Goal: Task Accomplishment & Management: Manage account settings

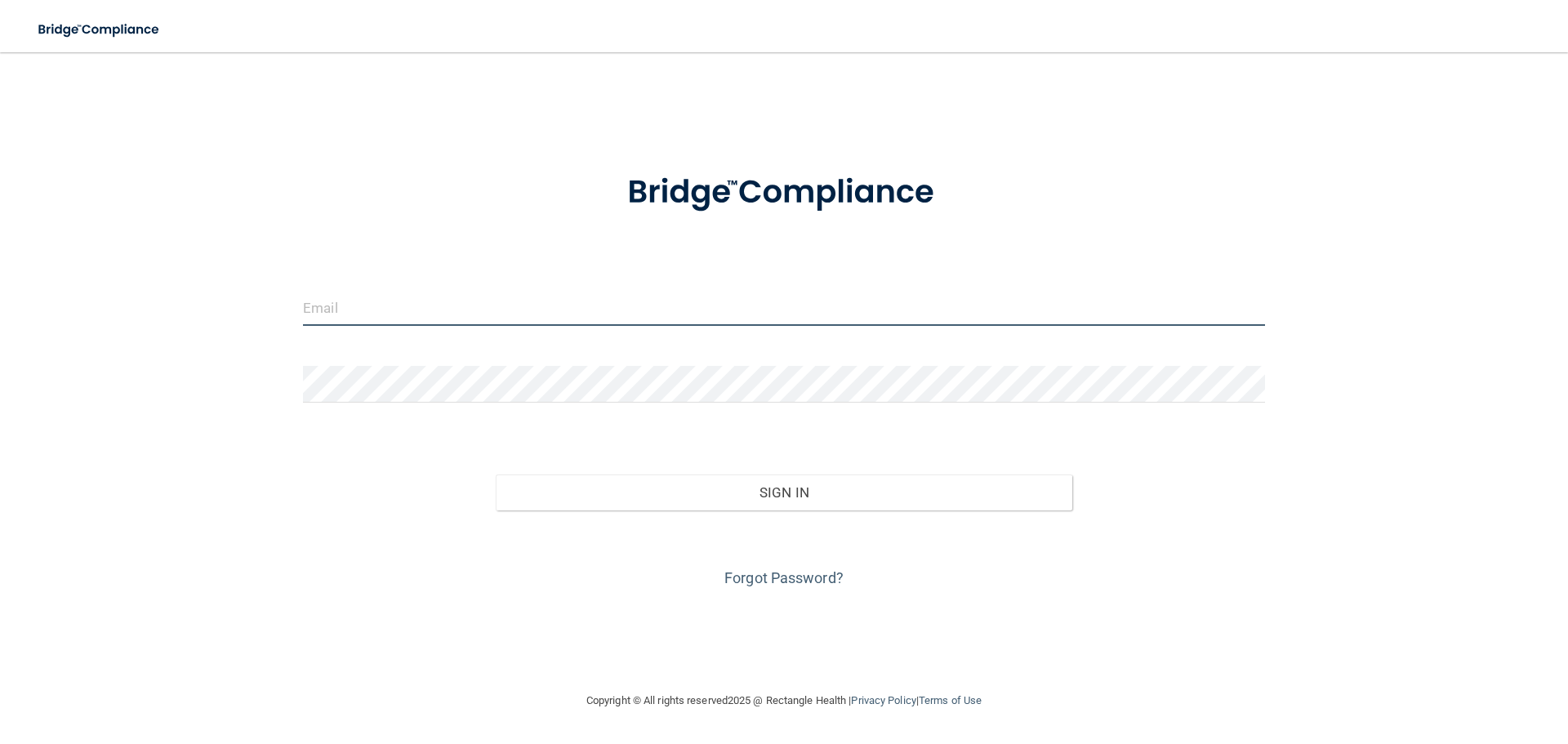
type input "[PERSON_NAME][EMAIL_ADDRESS][DOMAIN_NAME]"
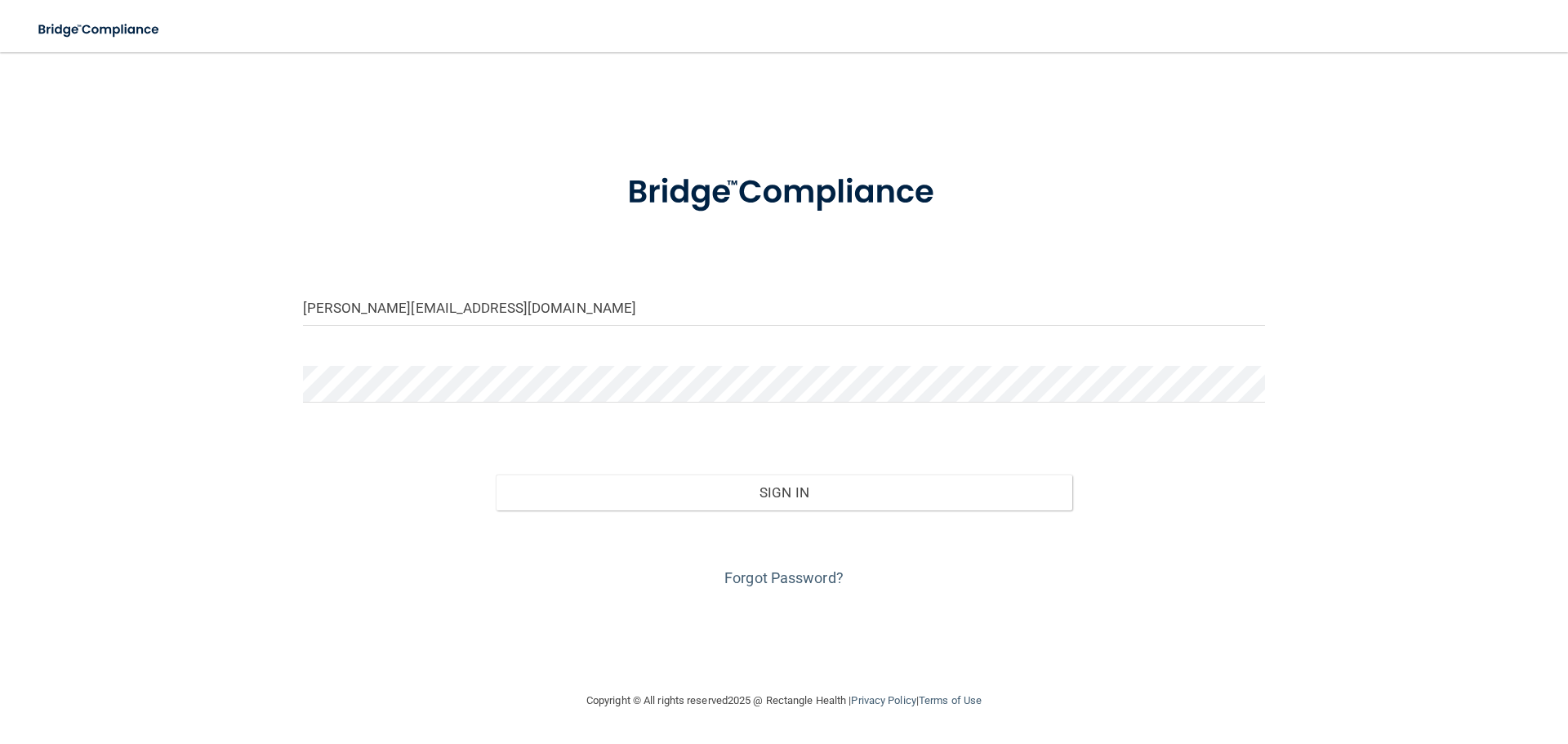
click at [668, 510] on div "Forgot Password?" at bounding box center [783, 551] width 986 height 82
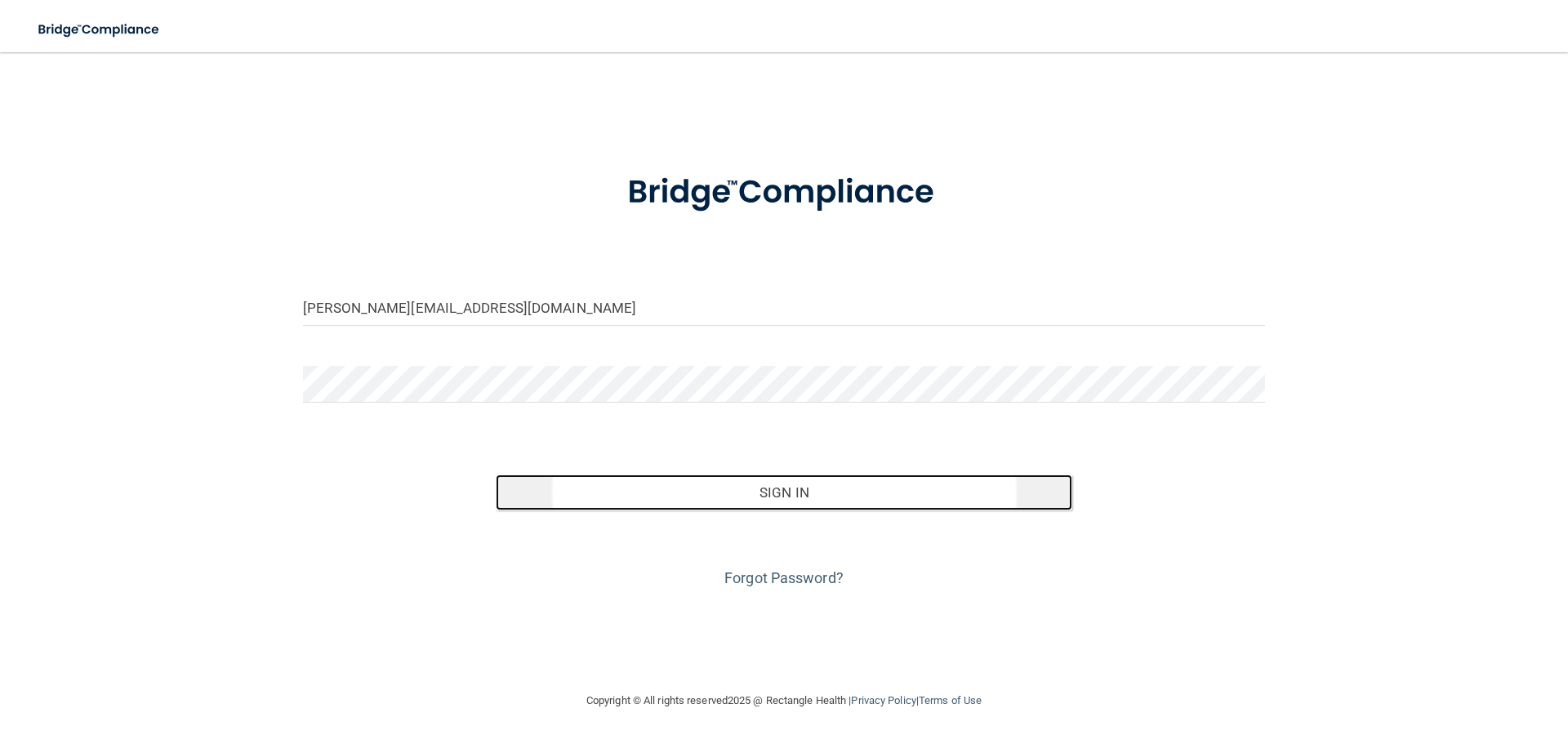
click at [678, 493] on button "Sign In" at bounding box center [784, 492] width 578 height 36
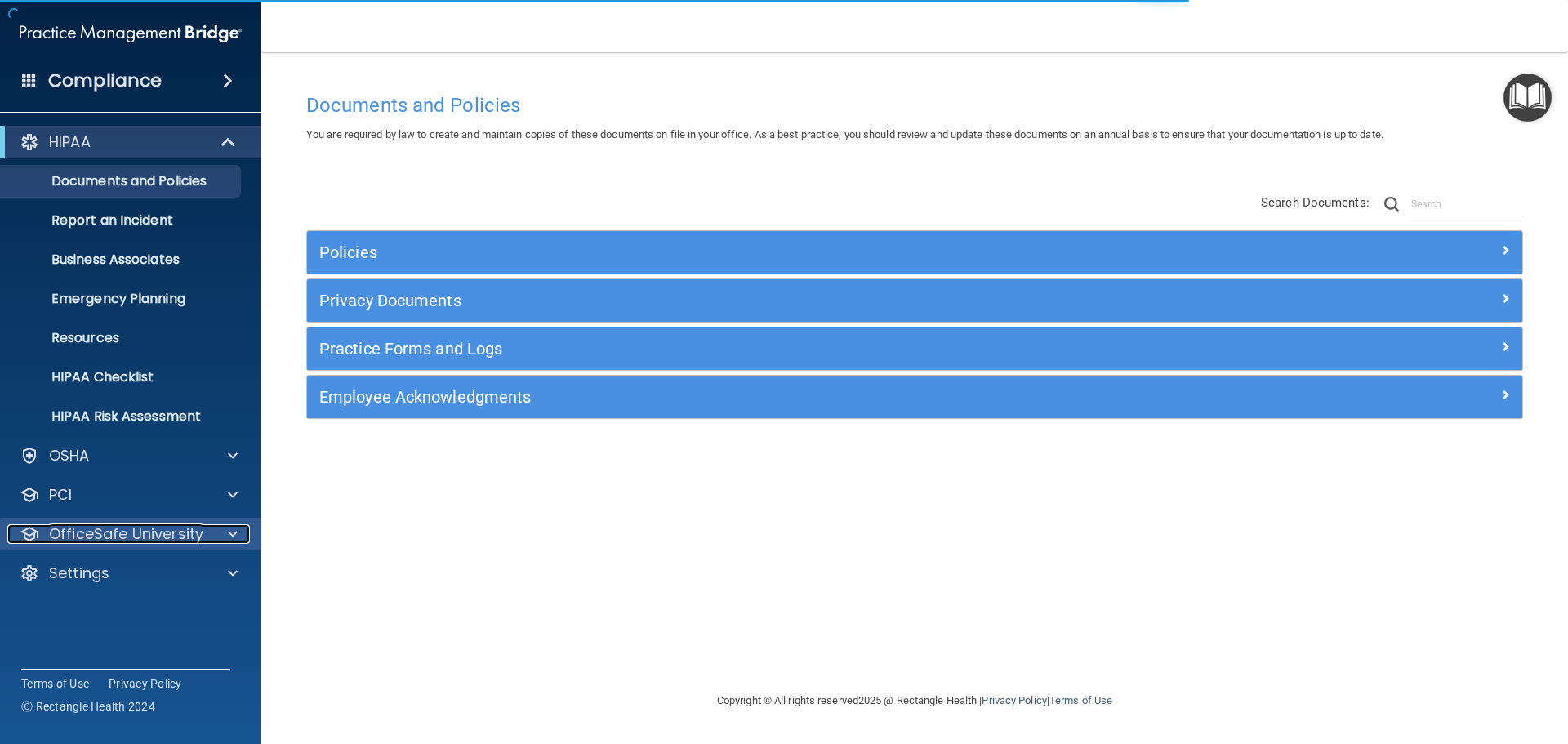
click at [217, 534] on div at bounding box center [230, 533] width 41 height 20
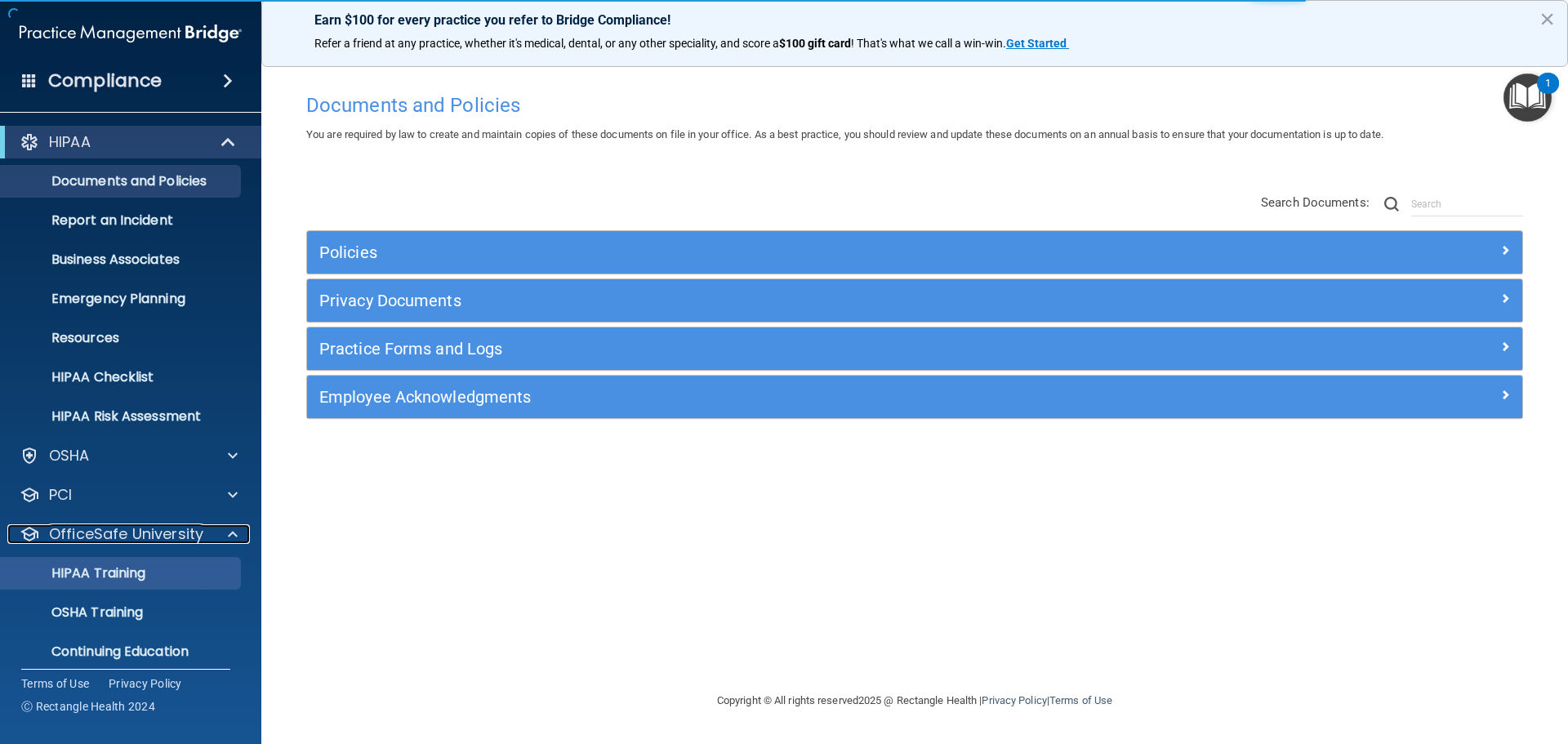
scroll to position [51, 0]
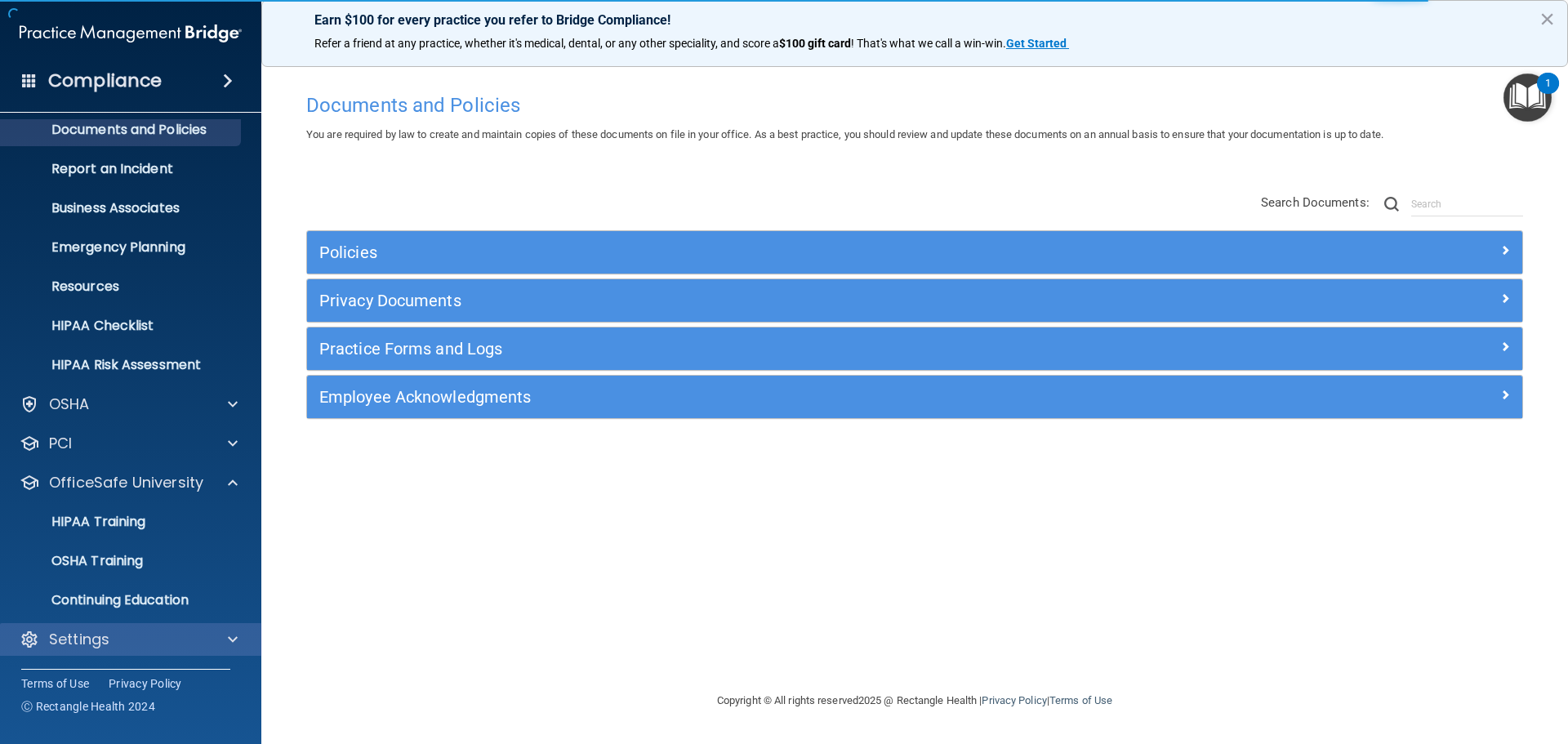
click at [183, 649] on div "Settings" at bounding box center [131, 639] width 262 height 33
click at [230, 636] on span at bounding box center [232, 639] width 10 height 20
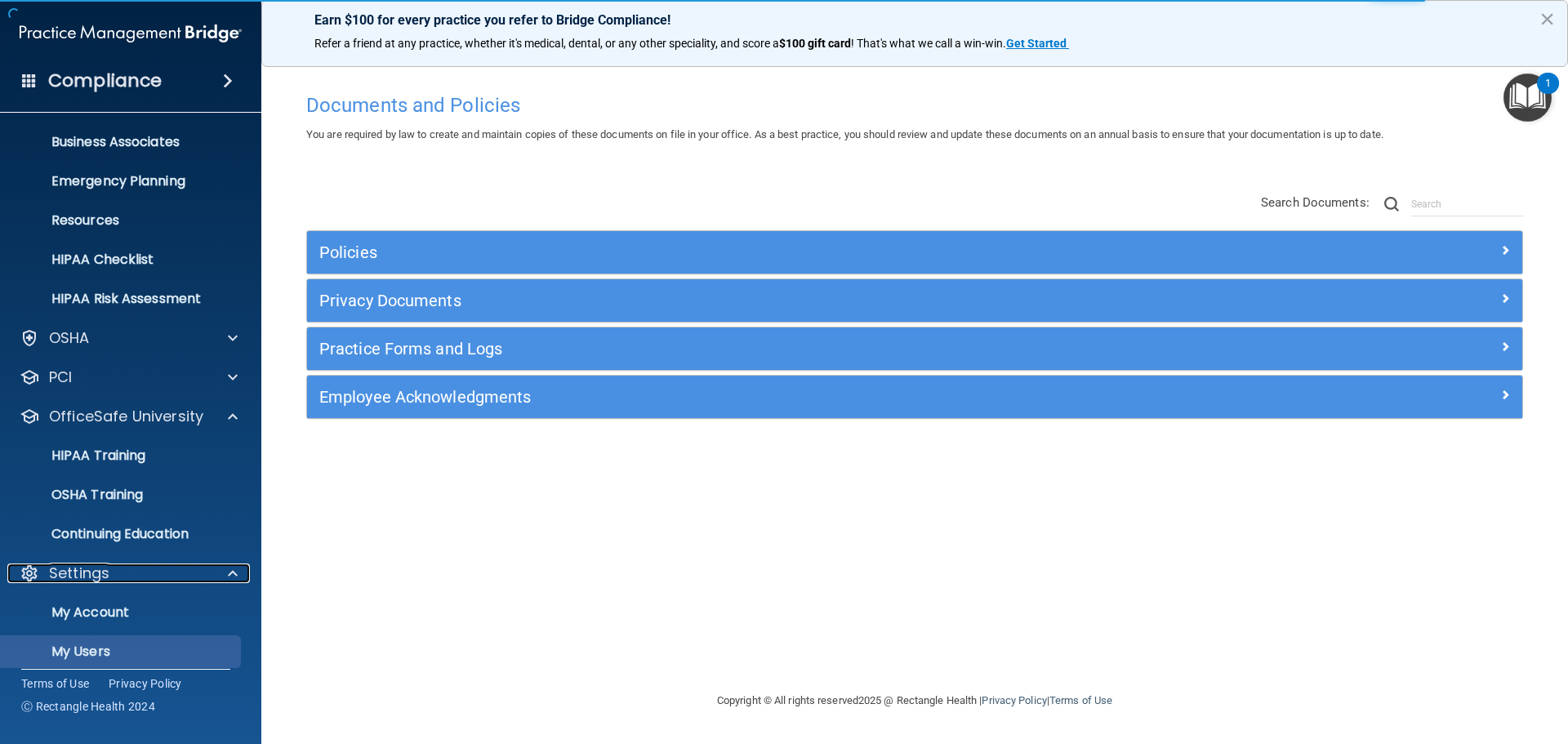
scroll to position [208, 0]
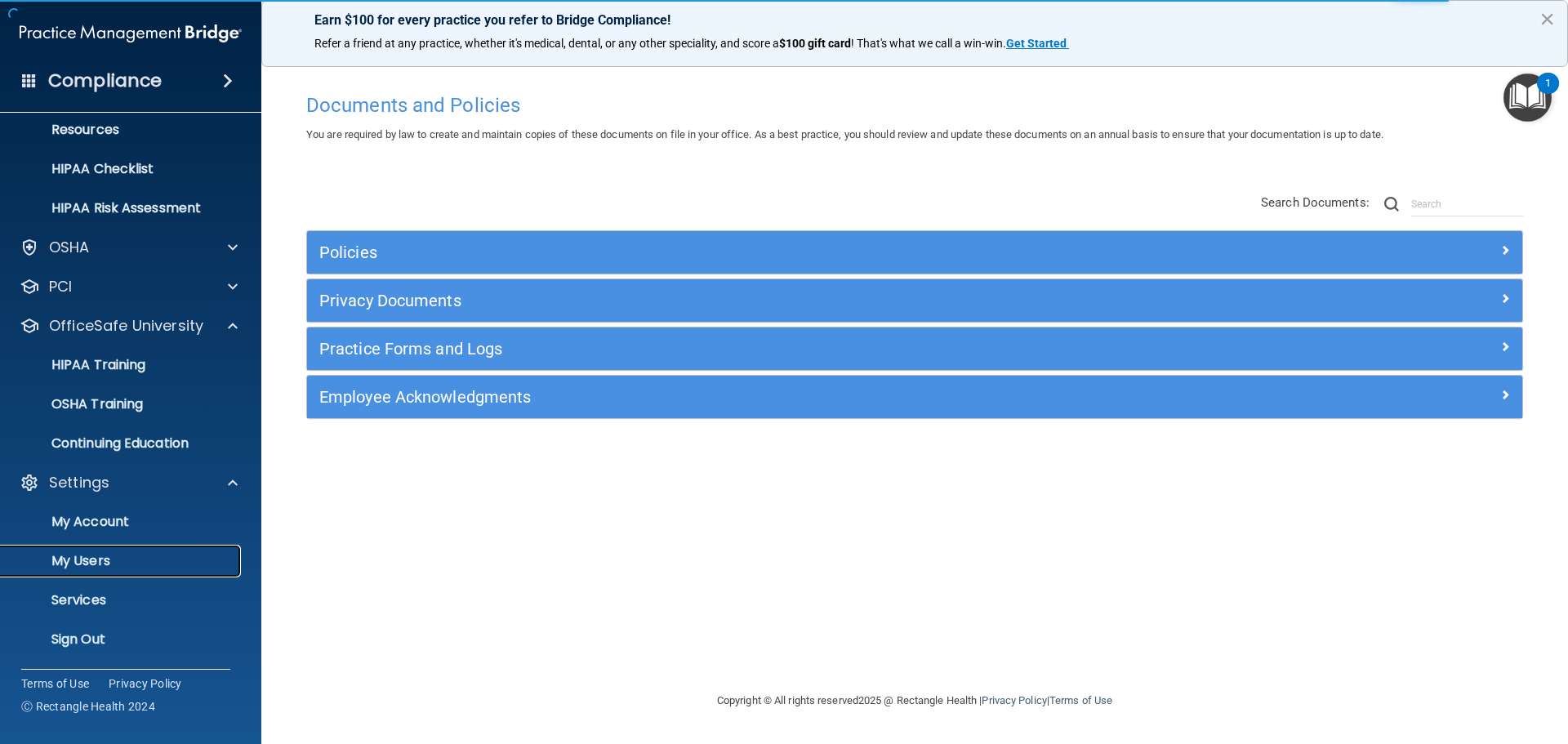
click at [114, 560] on p "My Users" at bounding box center [121, 560] width 223 height 16
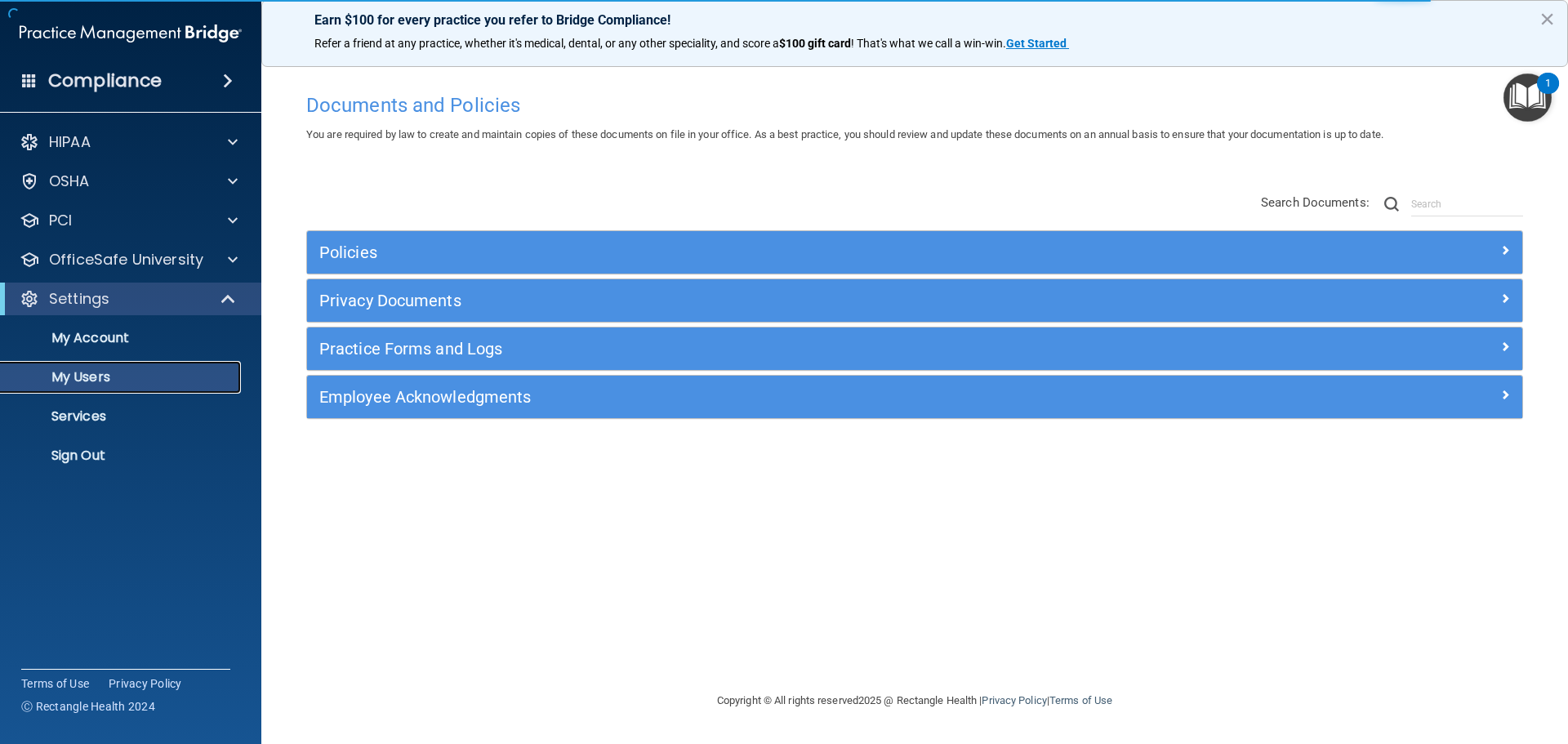
select select "20"
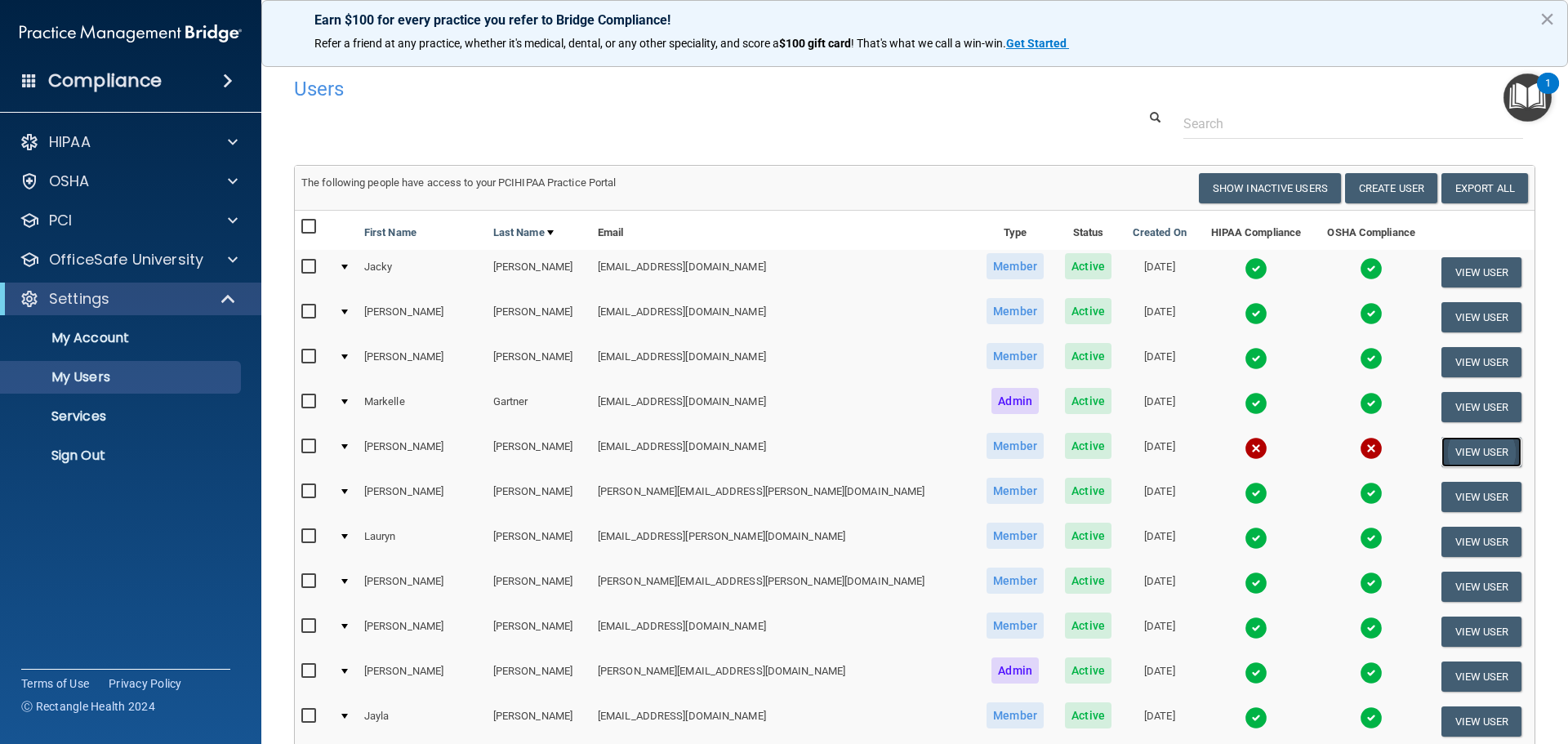
click at [1441, 451] on button "View User" at bounding box center [1481, 452] width 81 height 30
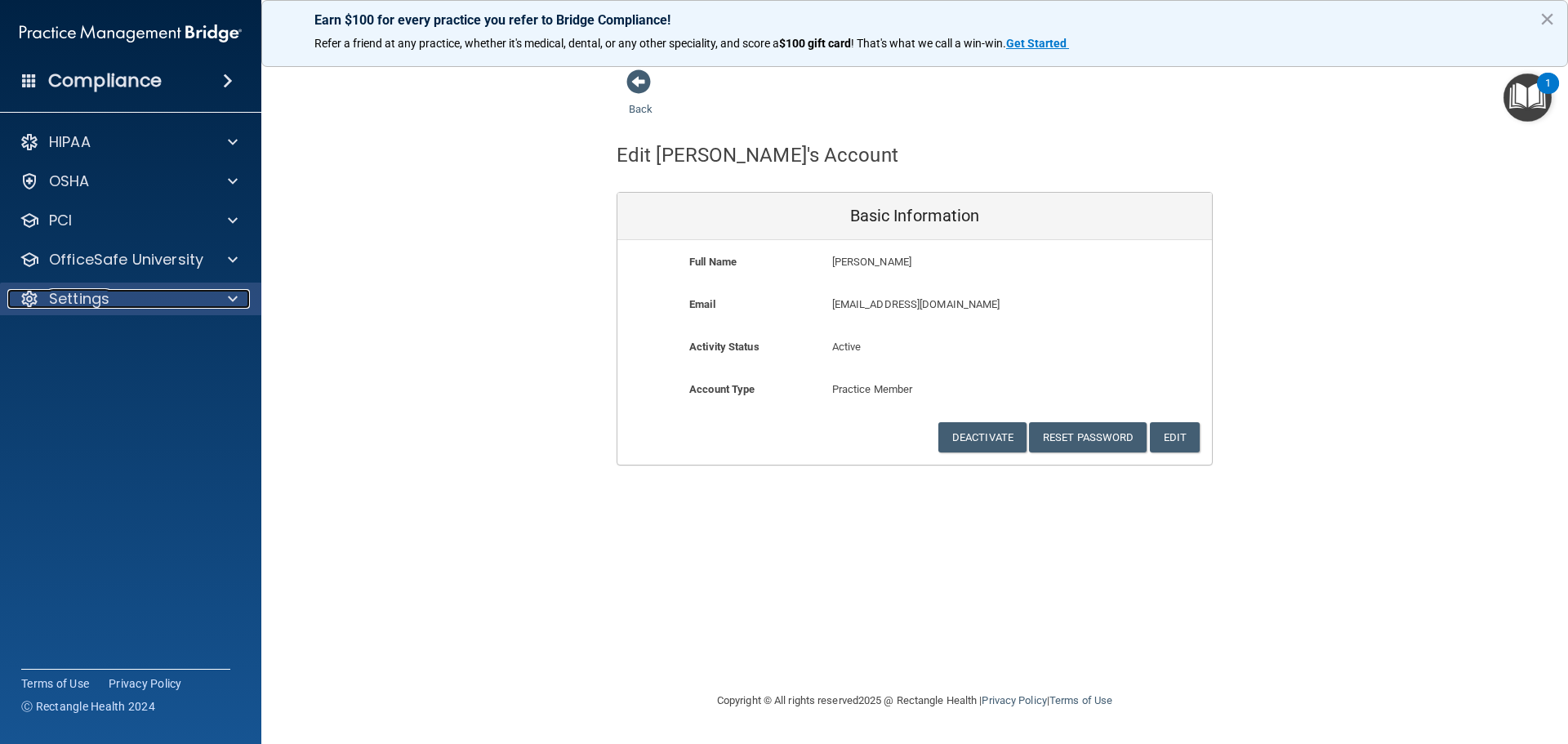
click at [90, 301] on p "Settings" at bounding box center [79, 298] width 61 height 20
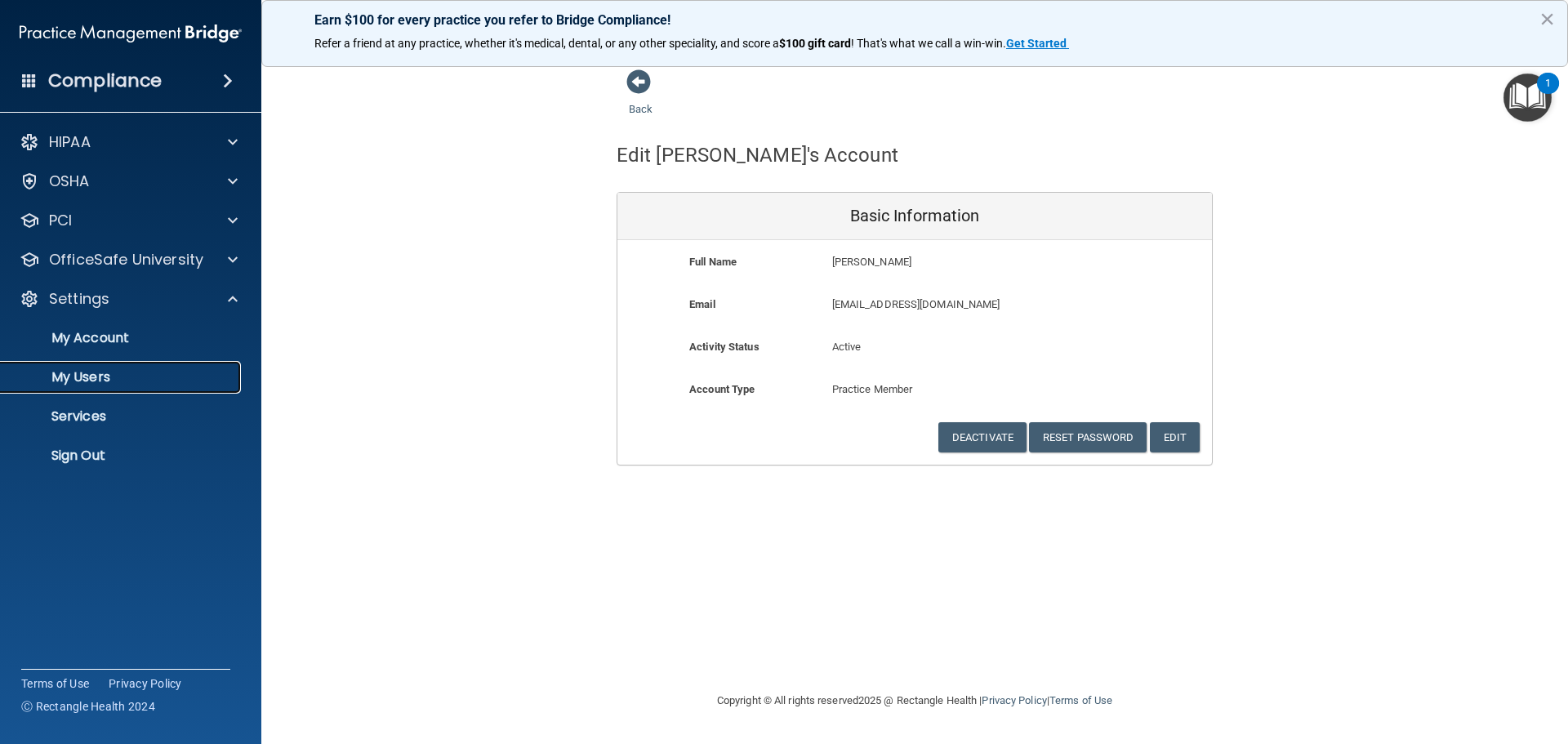
click at [101, 374] on p "My Users" at bounding box center [121, 377] width 223 height 16
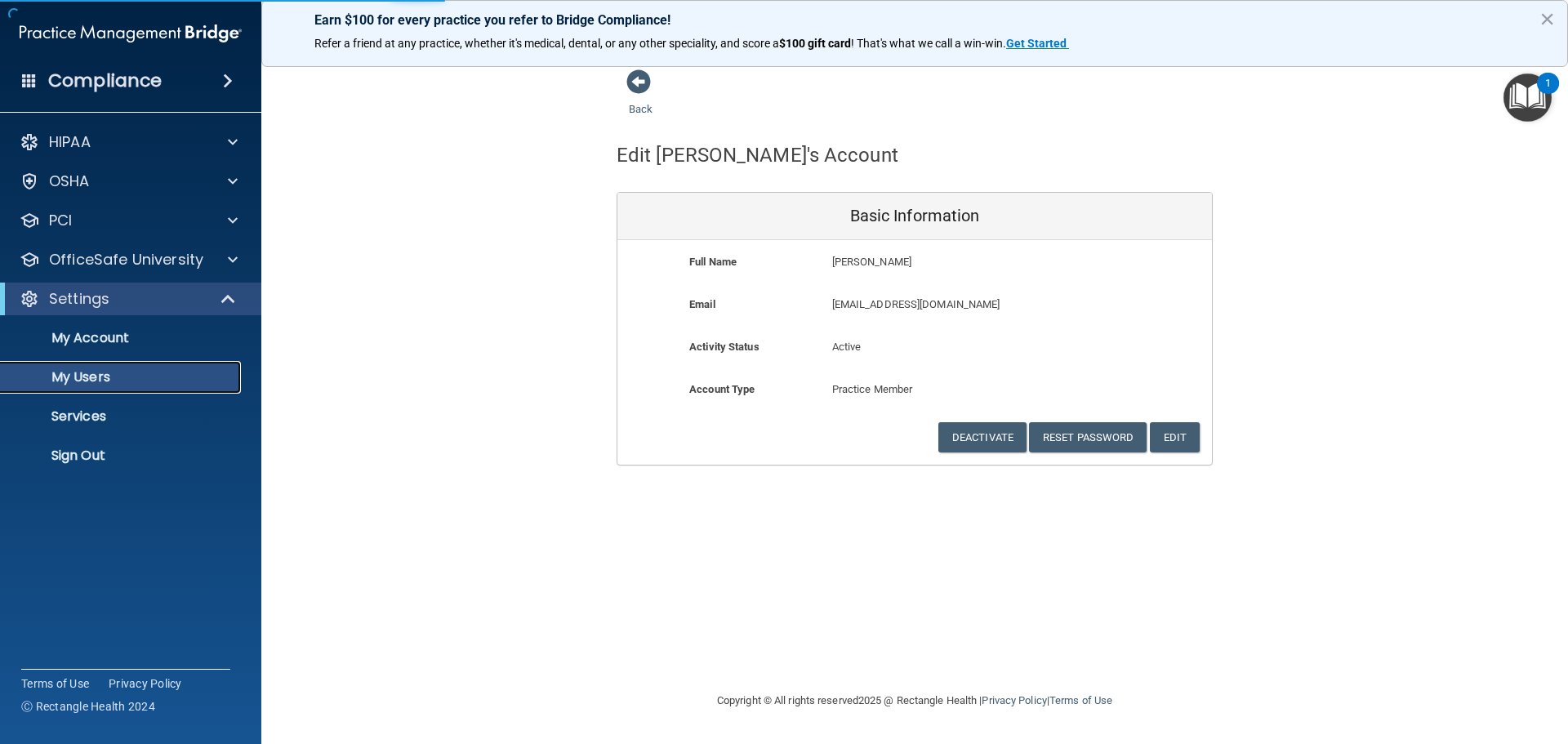
select select "20"
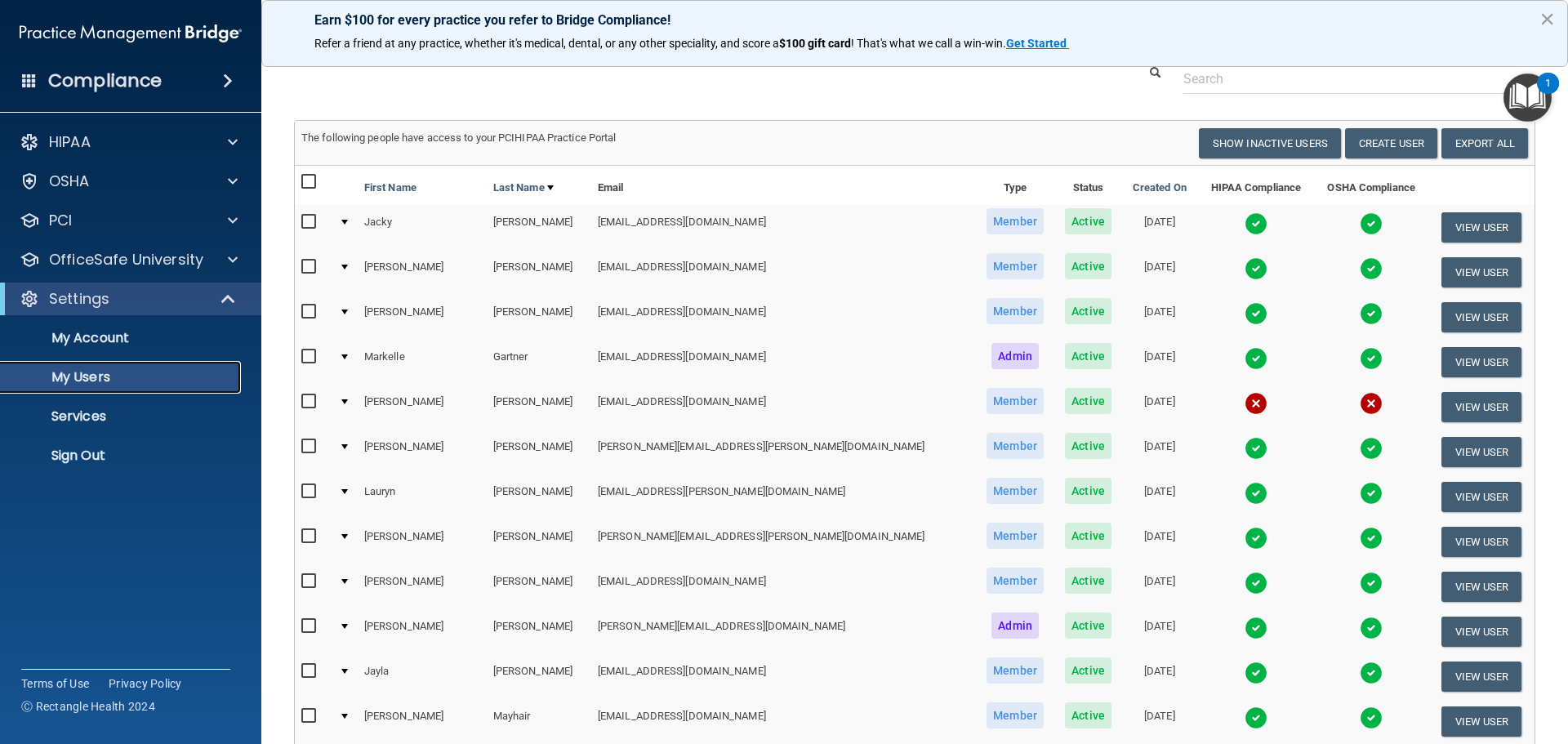
scroll to position [82, 0]
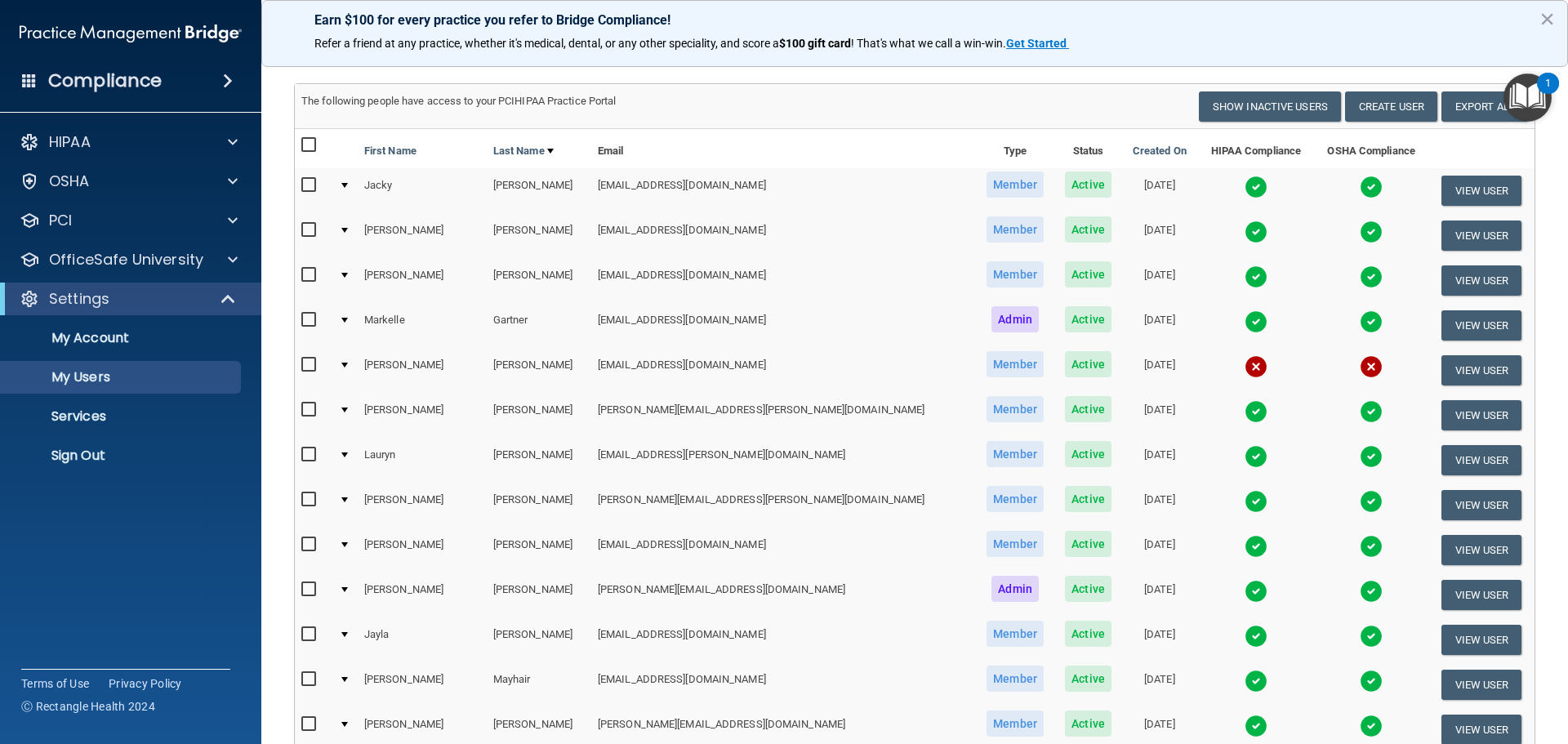
click at [1236, 188] on td at bounding box center [1255, 191] width 117 height 45
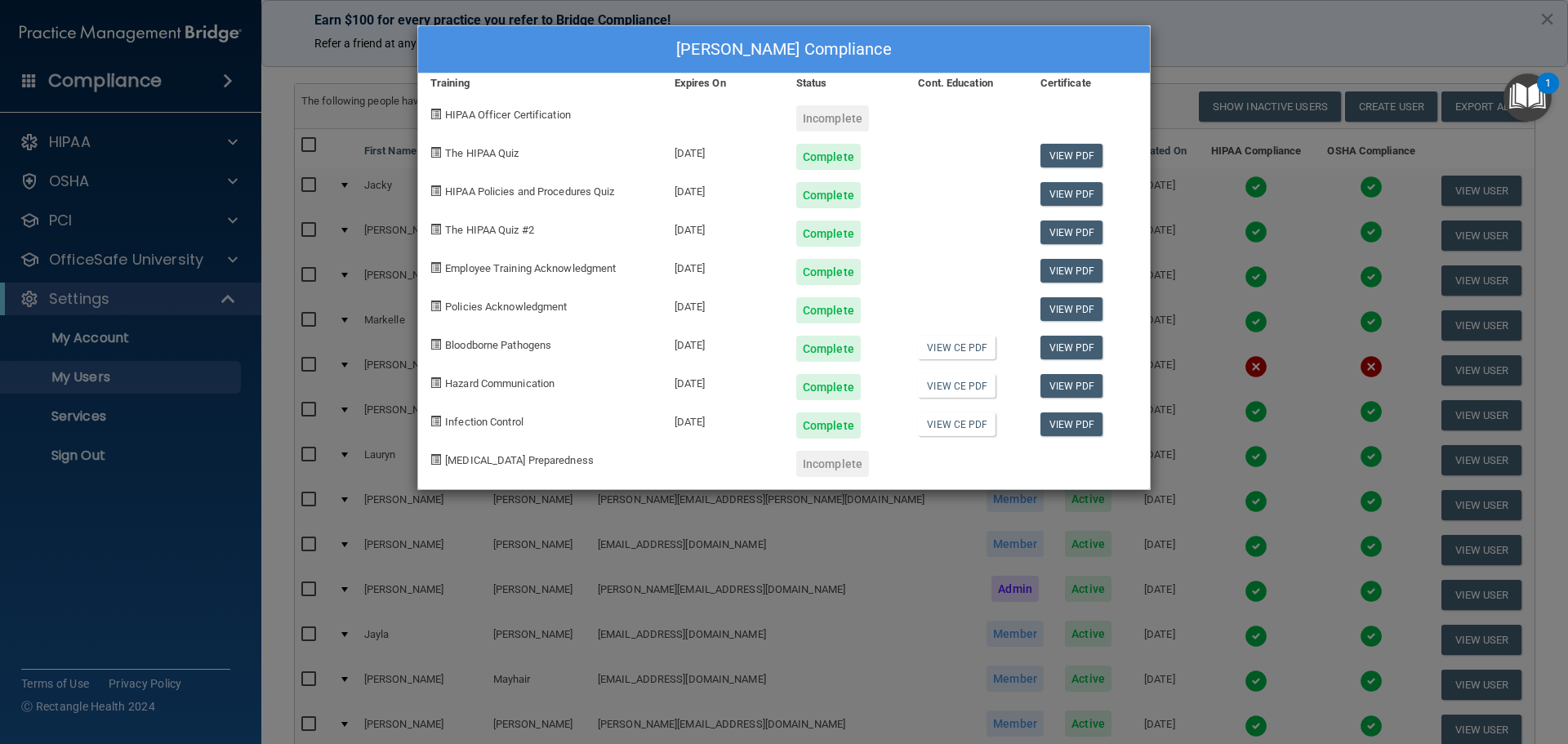
click at [1205, 27] on div "[PERSON_NAME] Compliance Training Expires On Status Cont. Education Certificate…" at bounding box center [784, 372] width 1568 height 744
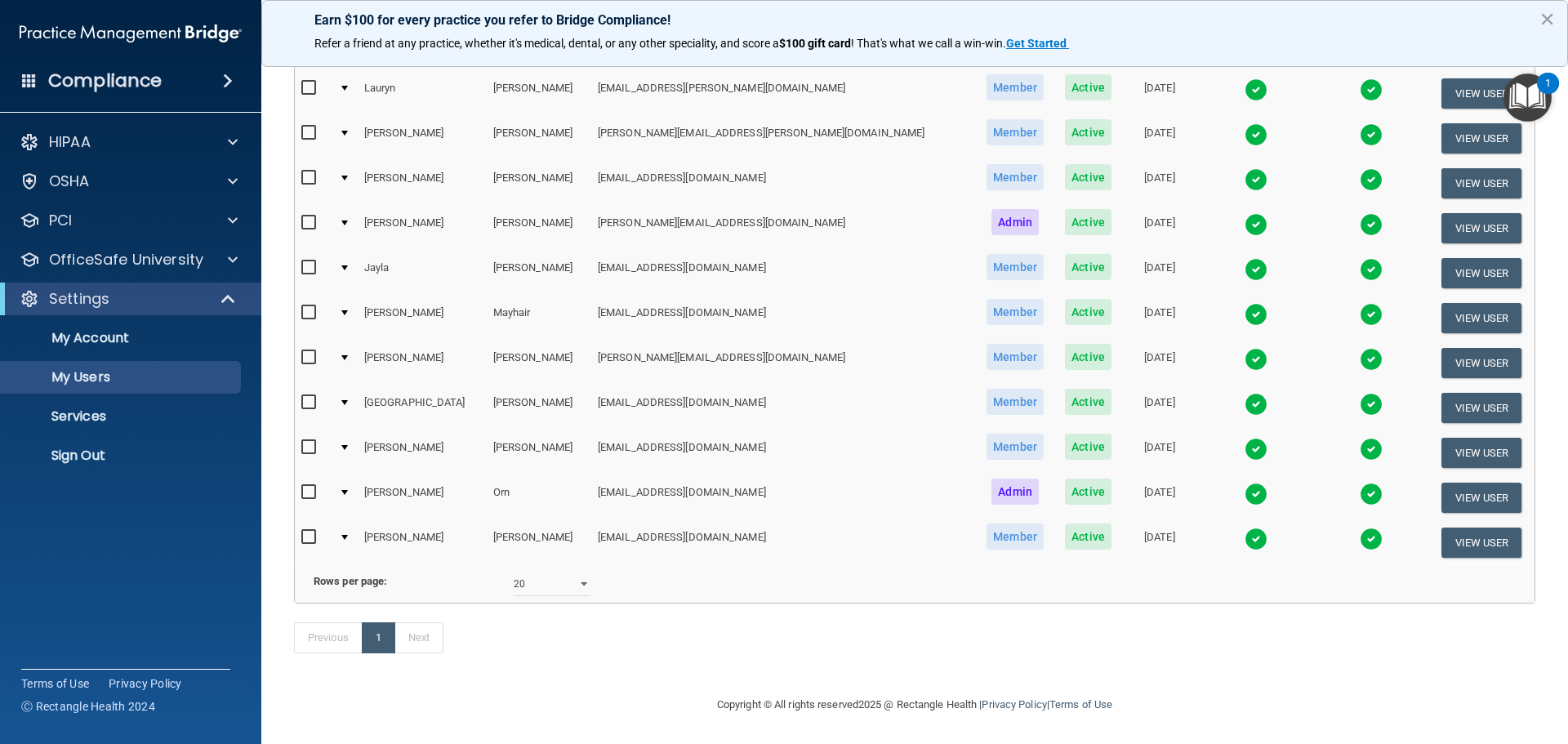
scroll to position [473, 0]
click at [1197, 520] on td at bounding box center [1255, 542] width 117 height 44
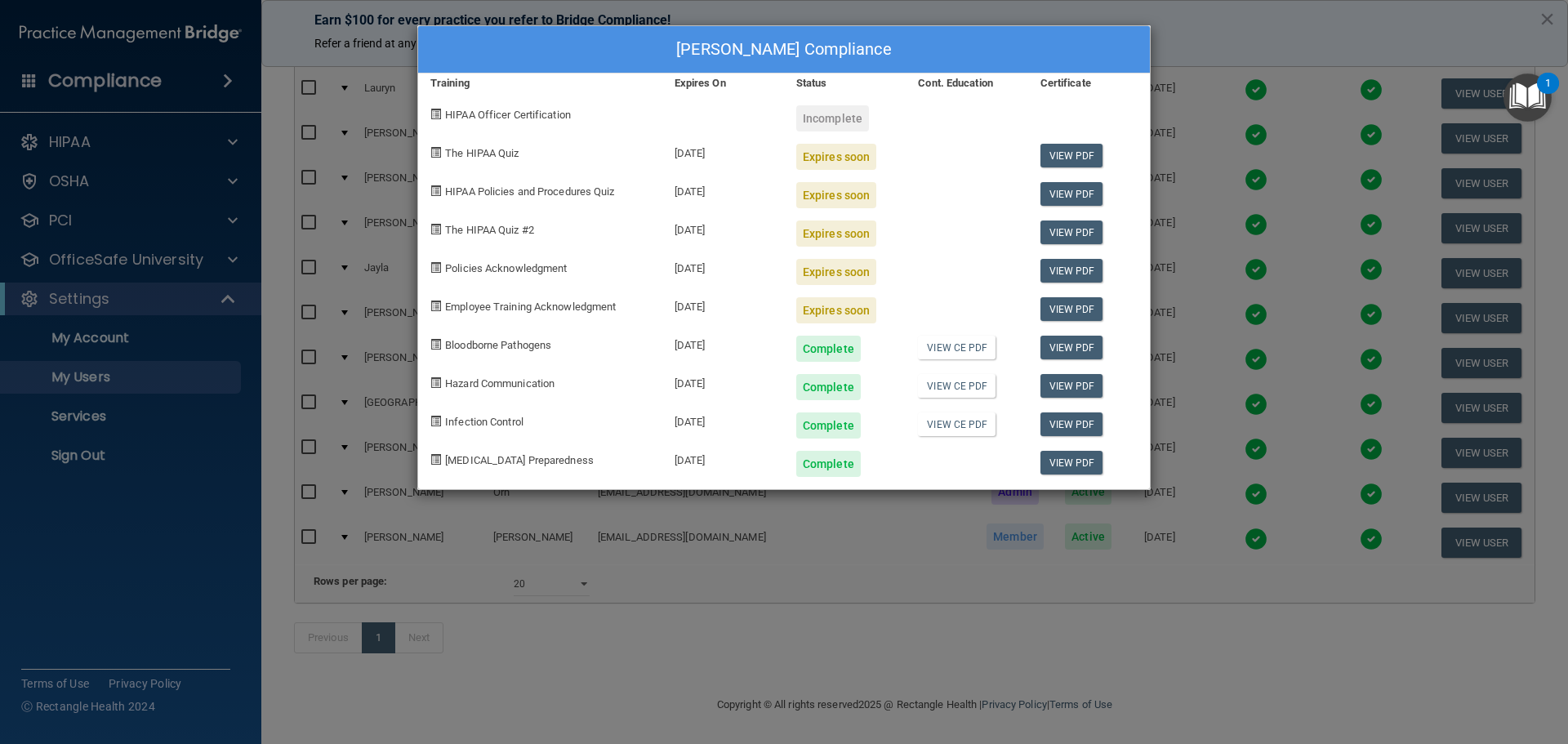
click at [1230, 35] on div "[PERSON_NAME] Compliance Training Expires On Status Cont. Education Certificate…" at bounding box center [784, 372] width 1568 height 744
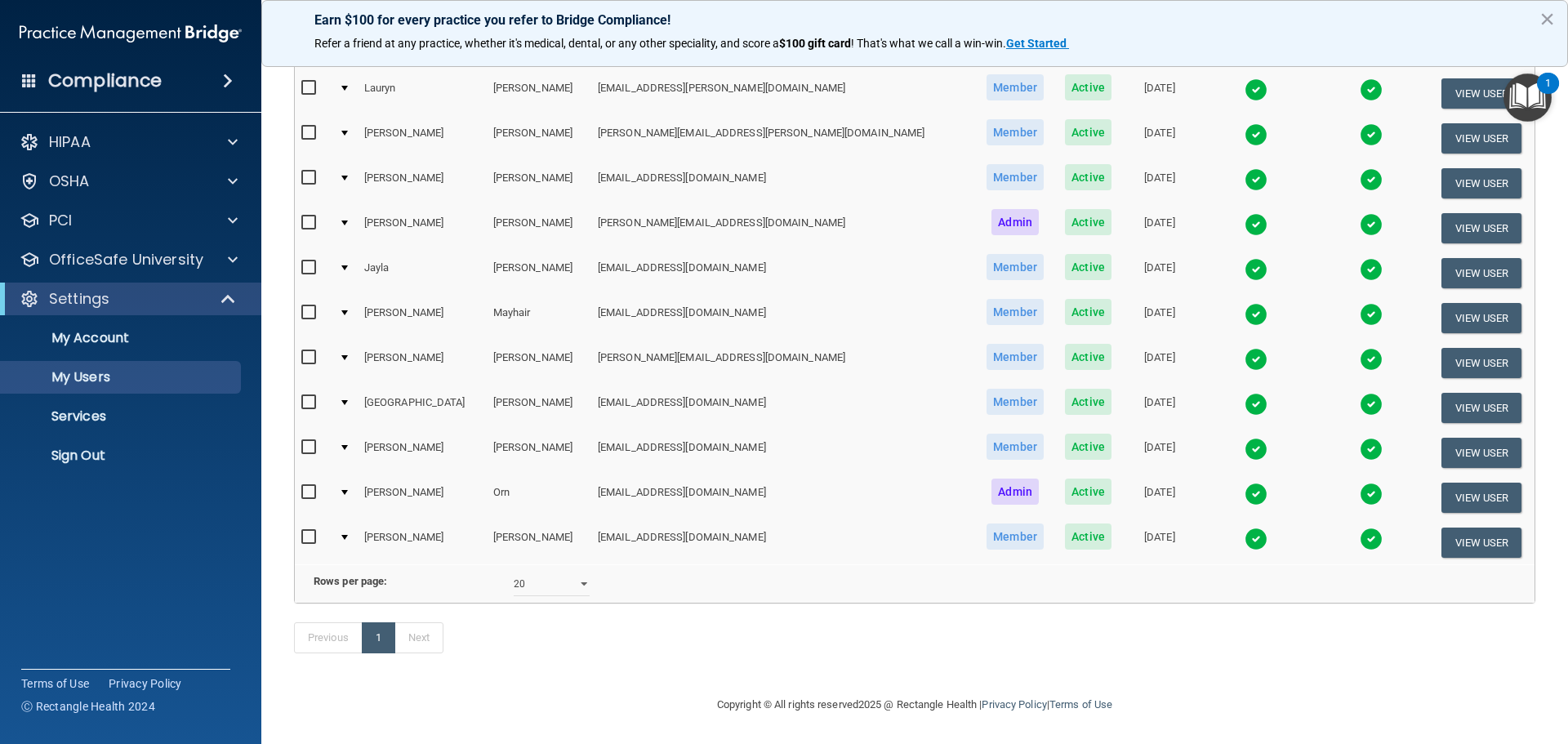
click at [1197, 385] on td at bounding box center [1255, 408] width 117 height 45
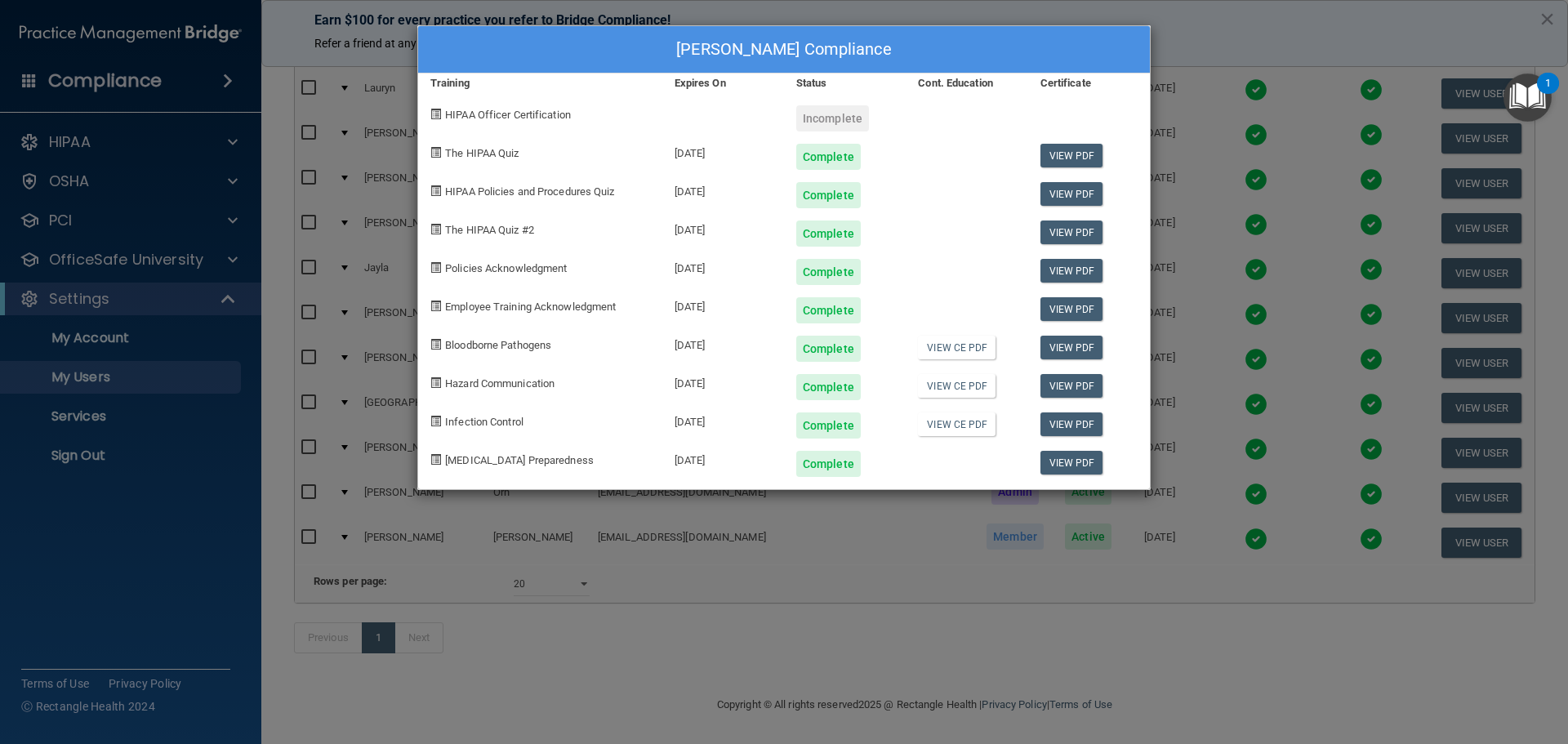
click at [1249, 49] on div "[PERSON_NAME] Compliance Training Expires On Status Cont. Education Certificate…" at bounding box center [784, 372] width 1568 height 744
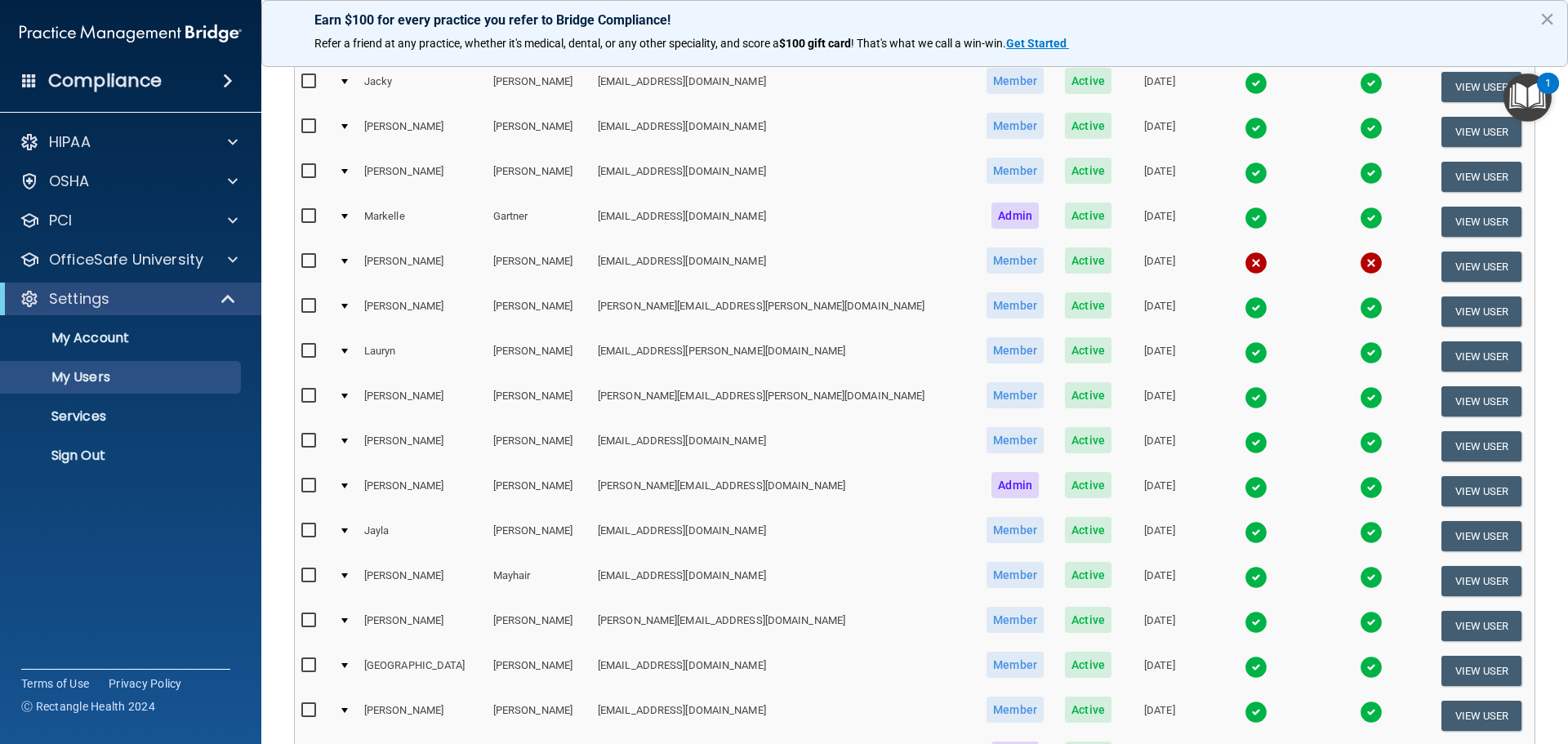
scroll to position [245, 0]
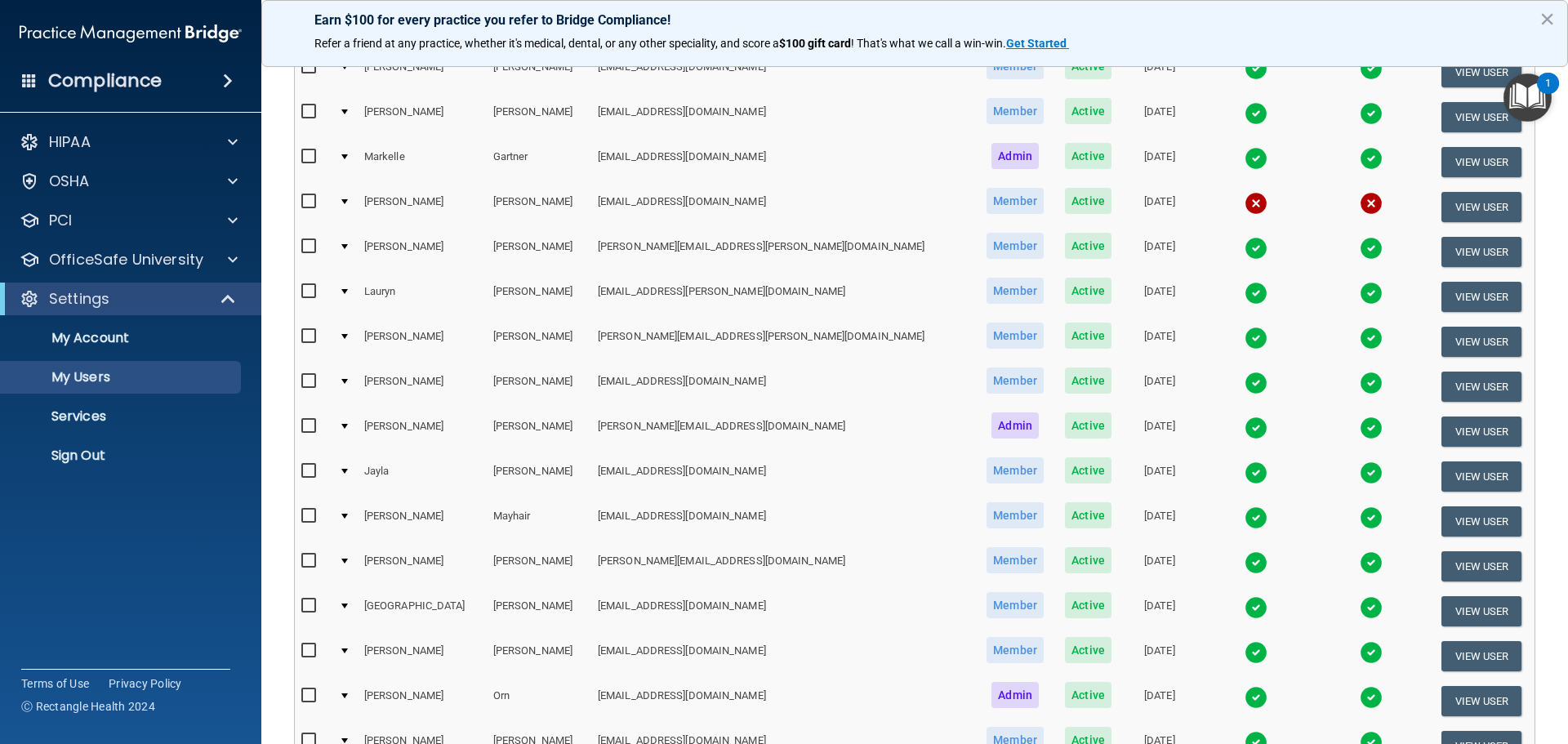
click at [1210, 429] on td at bounding box center [1255, 432] width 117 height 45
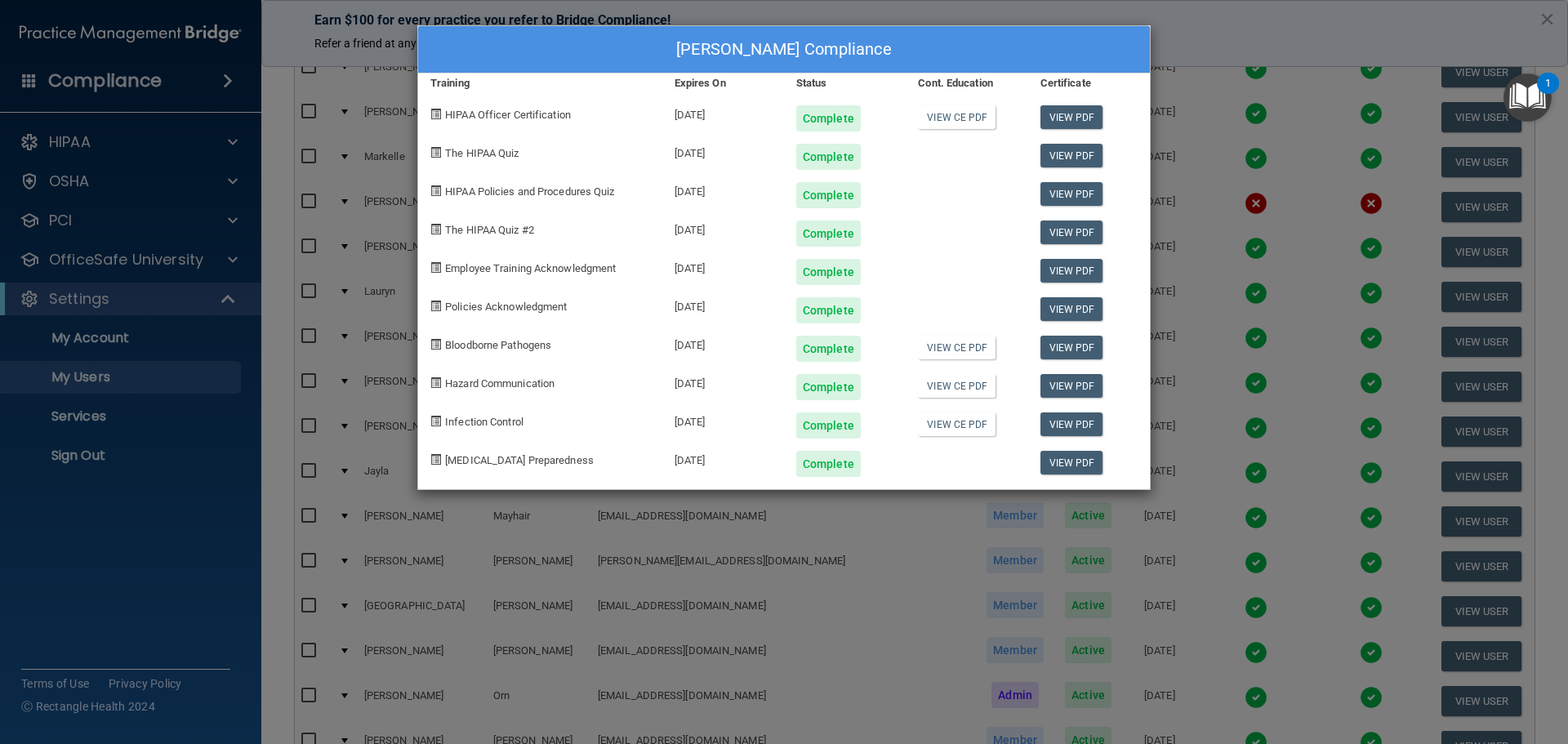
click at [1259, 42] on div "[PERSON_NAME] Compliance Training Expires On Status Cont. Education Certificate…" at bounding box center [784, 372] width 1568 height 744
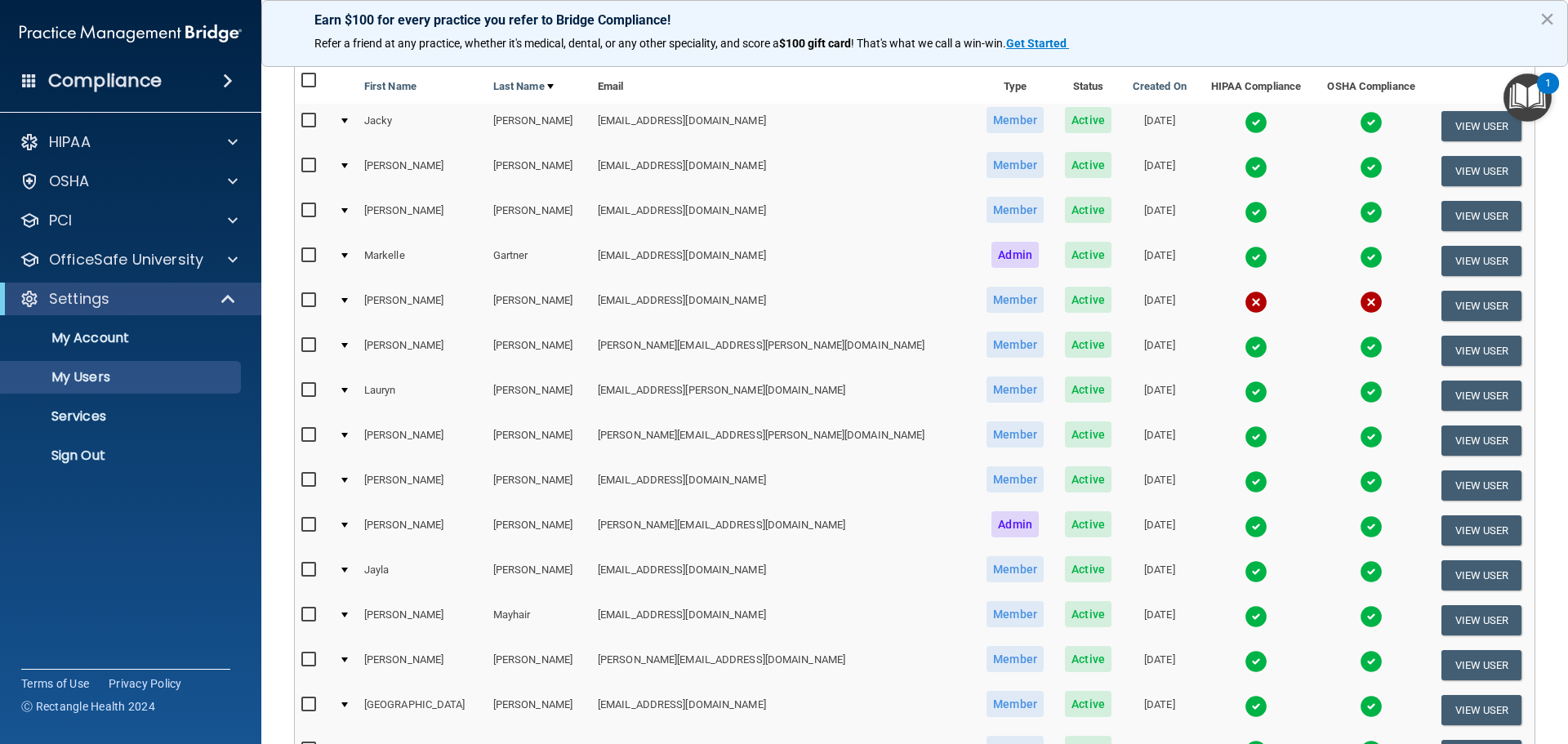
scroll to position [0, 0]
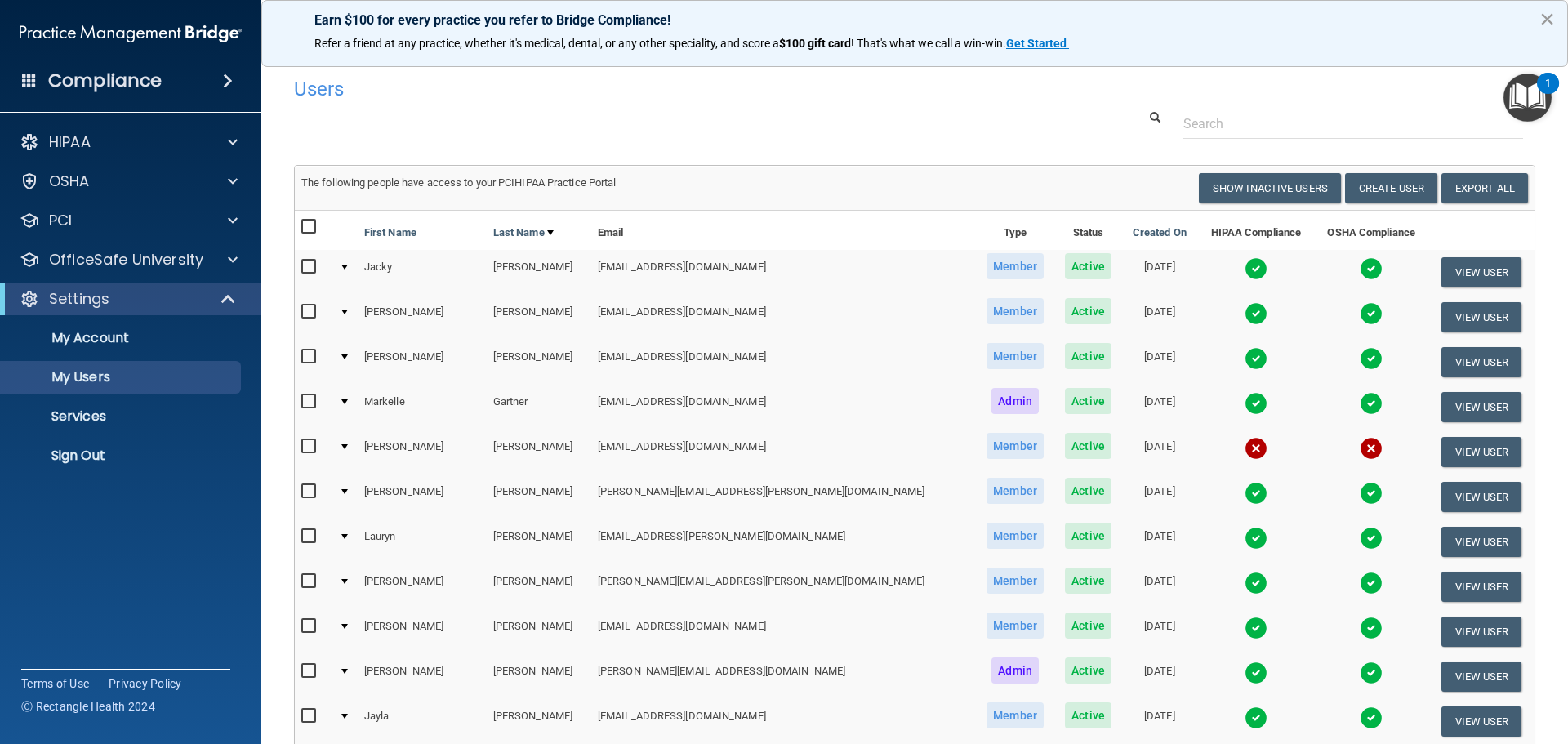
click at [1542, 27] on button "×" at bounding box center [1547, 19] width 16 height 26
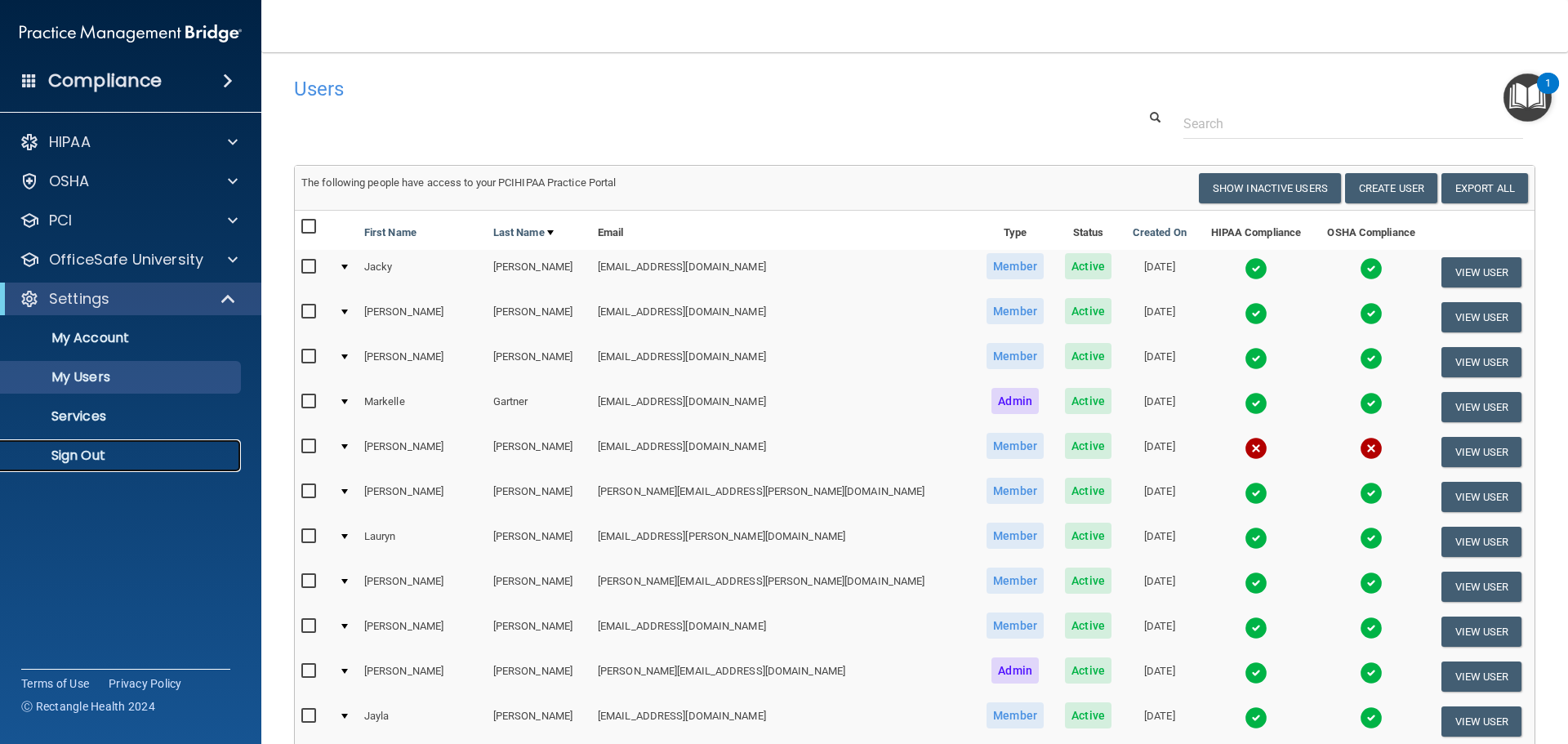
click at [100, 458] on p "Sign Out" at bounding box center [121, 455] width 223 height 16
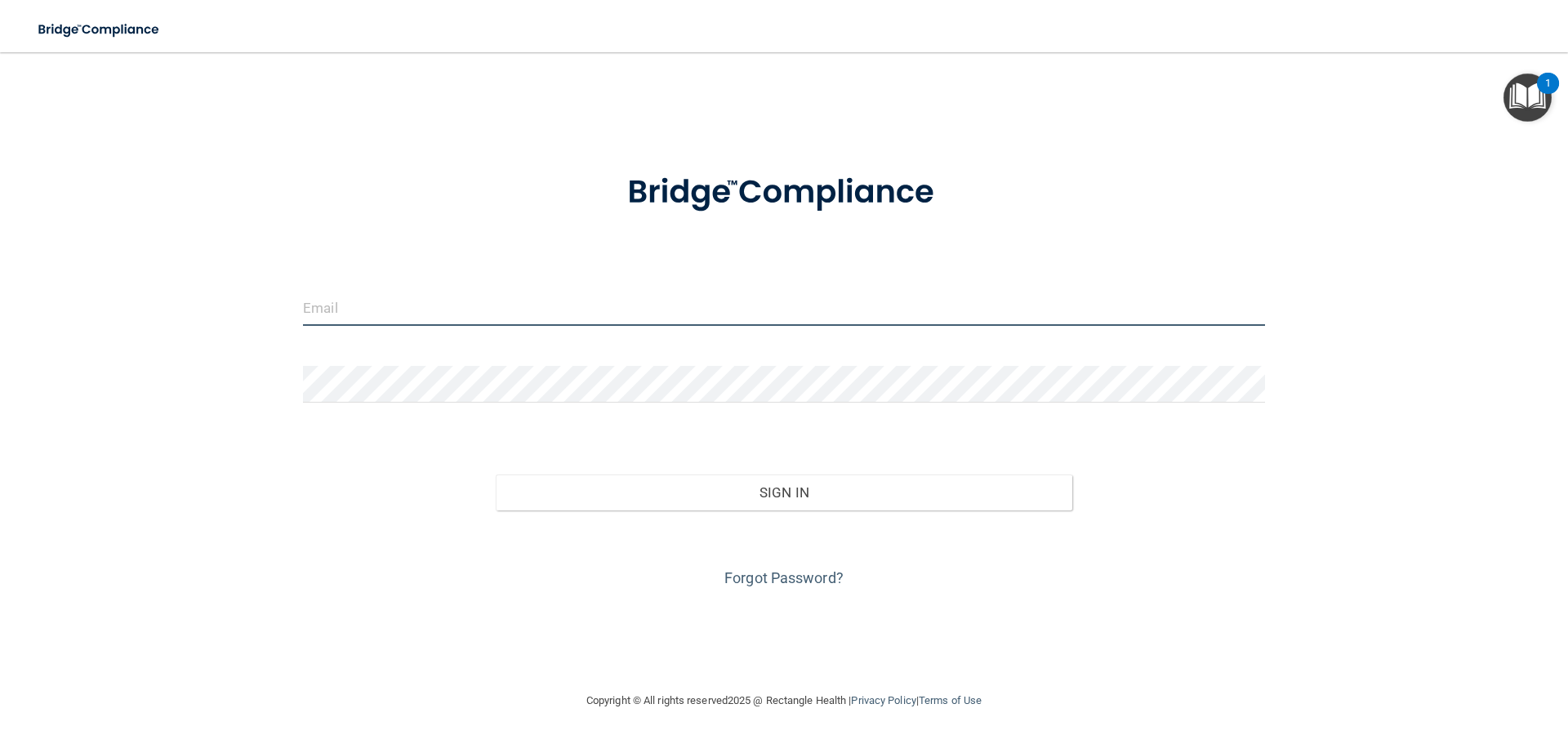
type input "[PERSON_NAME][EMAIL_ADDRESS][DOMAIN_NAME]"
